Goal: Task Accomplishment & Management: Use online tool/utility

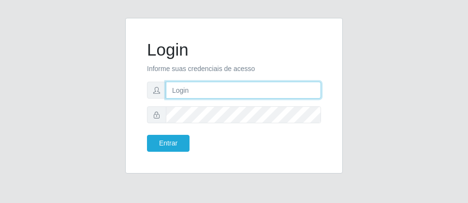
click at [225, 98] on input "text" at bounding box center [243, 90] width 155 height 17
type input "[PERSON_NAME]@[PERSON_NAME]"
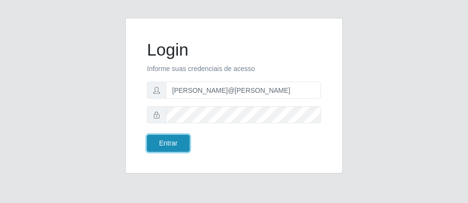
click at [164, 144] on button "Entrar" at bounding box center [168, 143] width 43 height 17
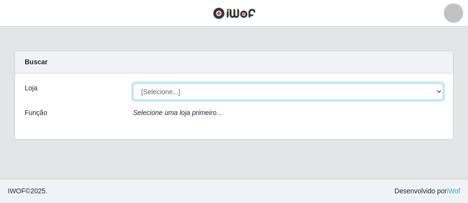
drag, startPoint x: 440, startPoint y: 88, endPoint x: 322, endPoint y: 142, distance: 130.0
click at [438, 91] on select "[Selecione...] Divino Fogão" at bounding box center [288, 91] width 310 height 17
select select "499"
click at [133, 83] on select "[Selecione...] Divino Fogão" at bounding box center [288, 91] width 310 height 17
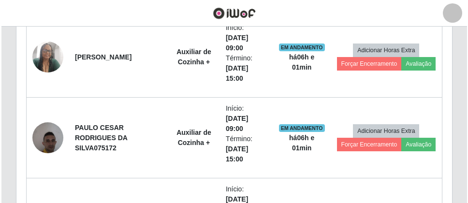
scroll to position [429, 0]
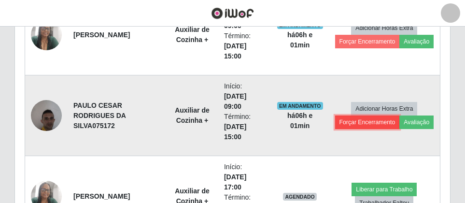
click at [354, 121] on button "Forçar Encerramento" at bounding box center [367, 123] width 65 height 14
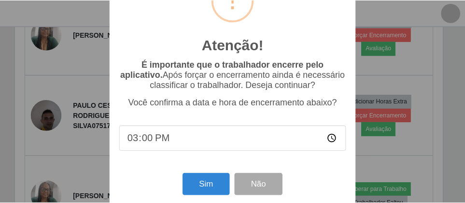
scroll to position [61, 0]
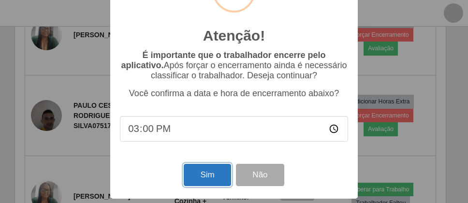
click at [213, 168] on button "Sim" at bounding box center [207, 175] width 47 height 23
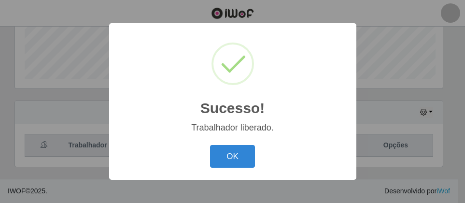
scroll to position [201, 431]
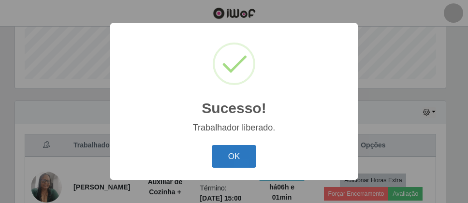
click at [223, 164] on button "OK" at bounding box center [234, 156] width 45 height 23
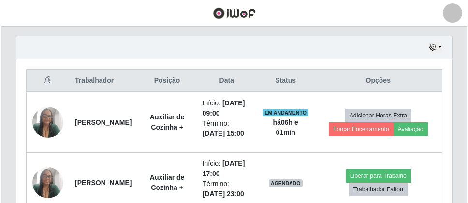
scroll to position [388, 0]
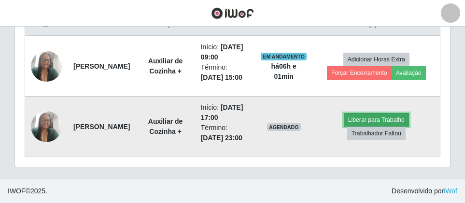
click at [376, 116] on button "Liberar para Trabalho" at bounding box center [376, 120] width 65 height 14
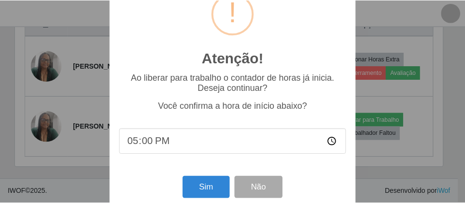
scroll to position [49, 0]
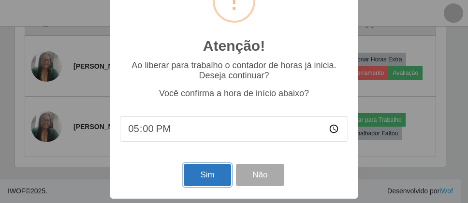
click at [216, 182] on button "Sim" at bounding box center [207, 175] width 47 height 23
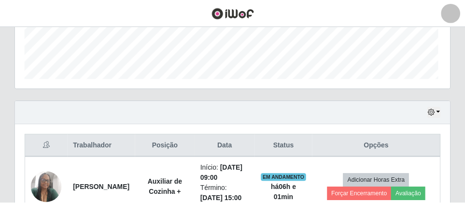
scroll to position [201, 431]
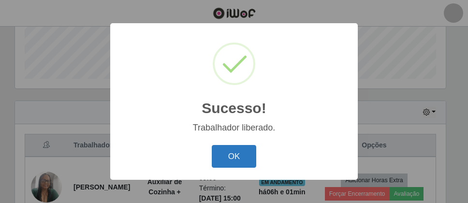
click at [246, 157] on button "OK" at bounding box center [234, 156] width 45 height 23
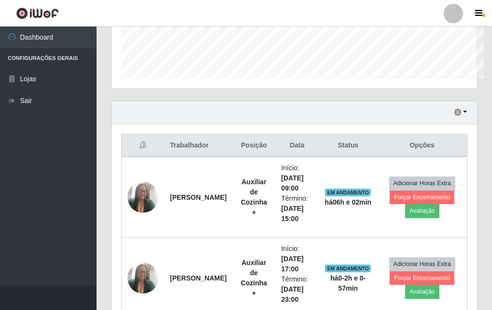
scroll to position [483074, 482908]
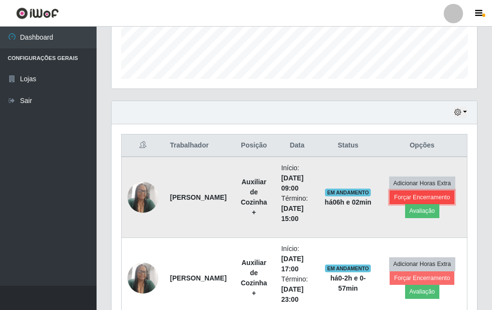
click at [414, 201] on button "Forçar Encerramento" at bounding box center [422, 197] width 65 height 14
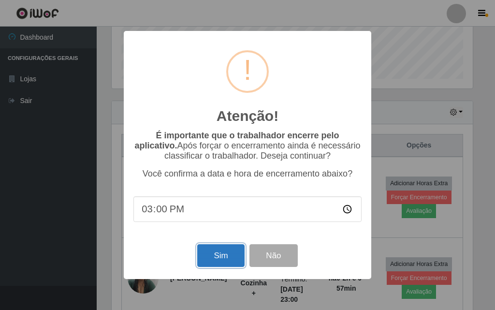
click at [220, 202] on button "Sim" at bounding box center [220, 255] width 47 height 23
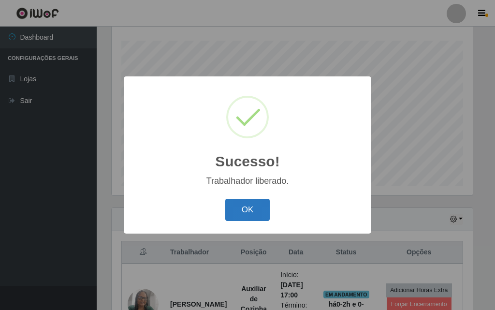
click at [264, 202] on button "OK" at bounding box center [247, 210] width 45 height 23
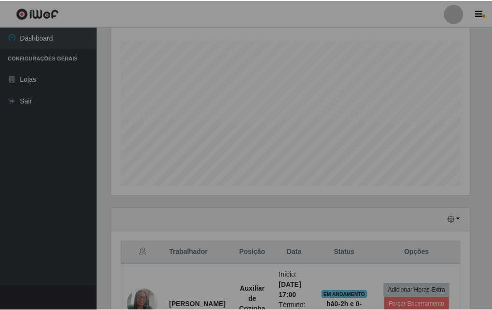
scroll to position [201, 366]
